Goal: Task Accomplishment & Management: Manage account settings

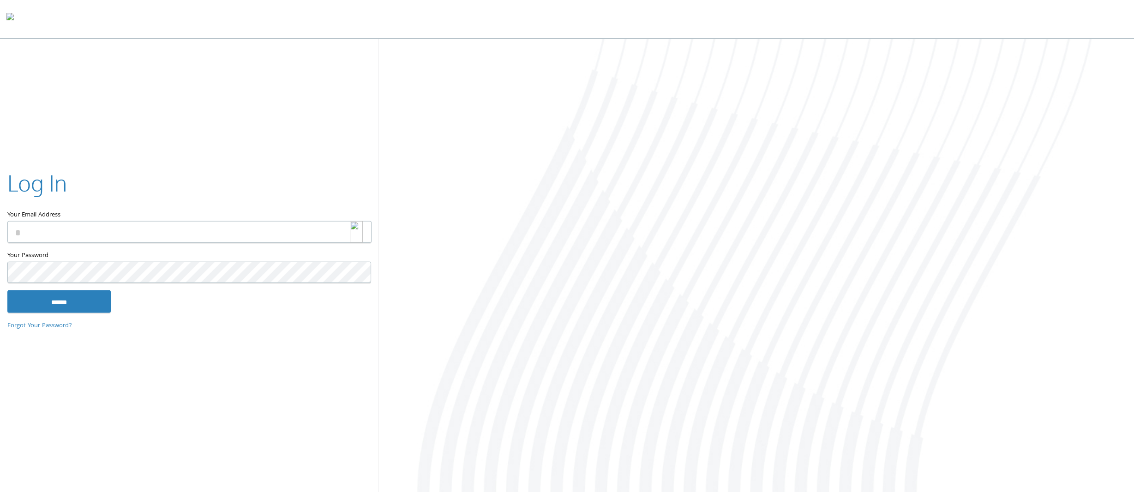
click at [353, 233] on img at bounding box center [356, 231] width 13 height 21
type input "**********"
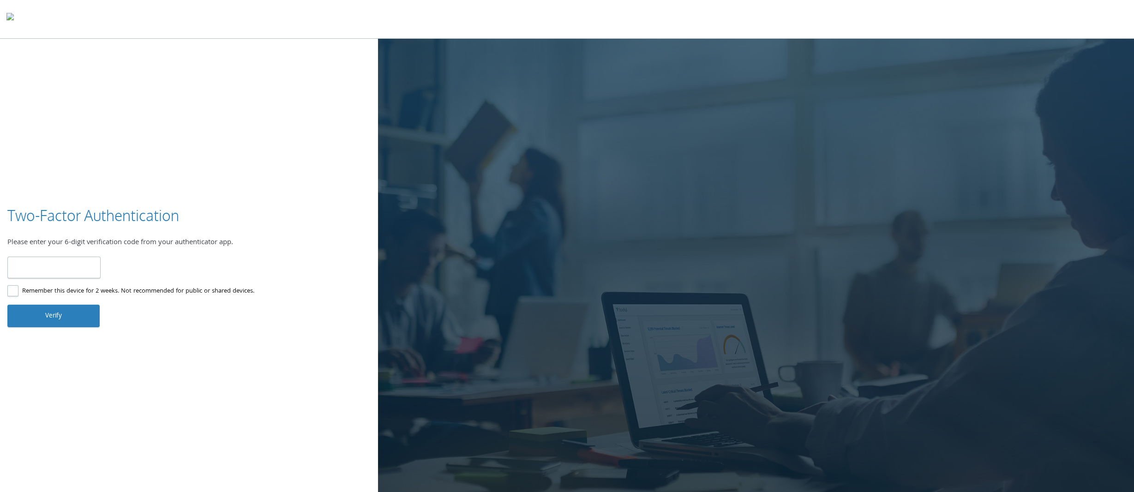
click at [47, 262] on input "number" at bounding box center [53, 268] width 93 height 22
type input "******"
